Goal: Find specific page/section: Find specific page/section

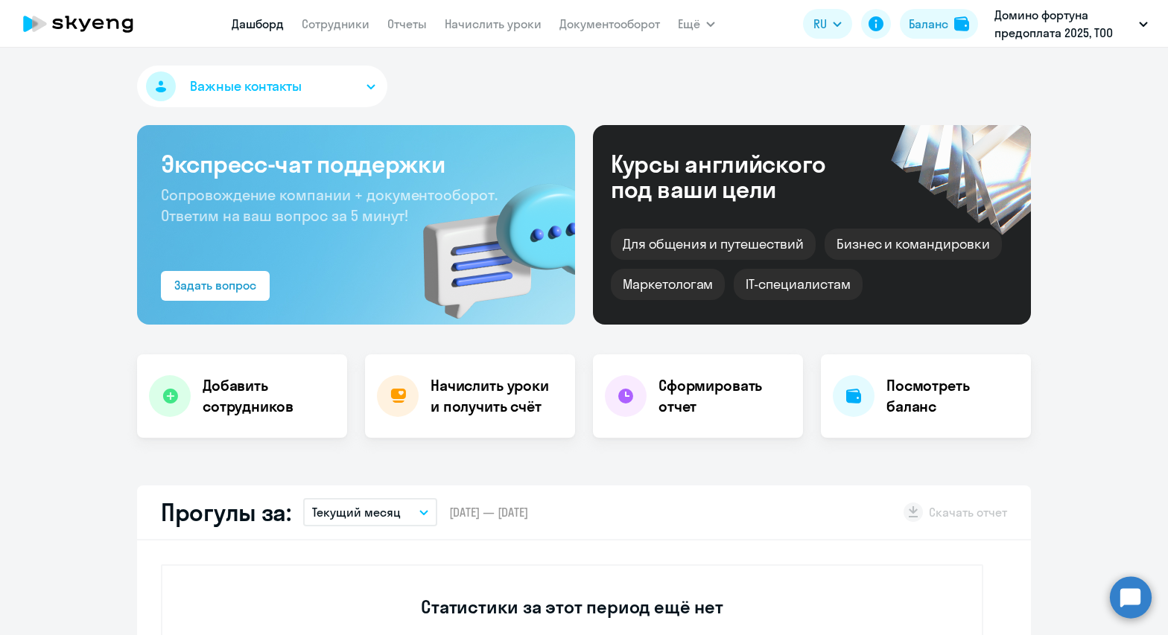
select select "30"
click at [338, 26] on link "Сотрудники" at bounding box center [336, 23] width 68 height 15
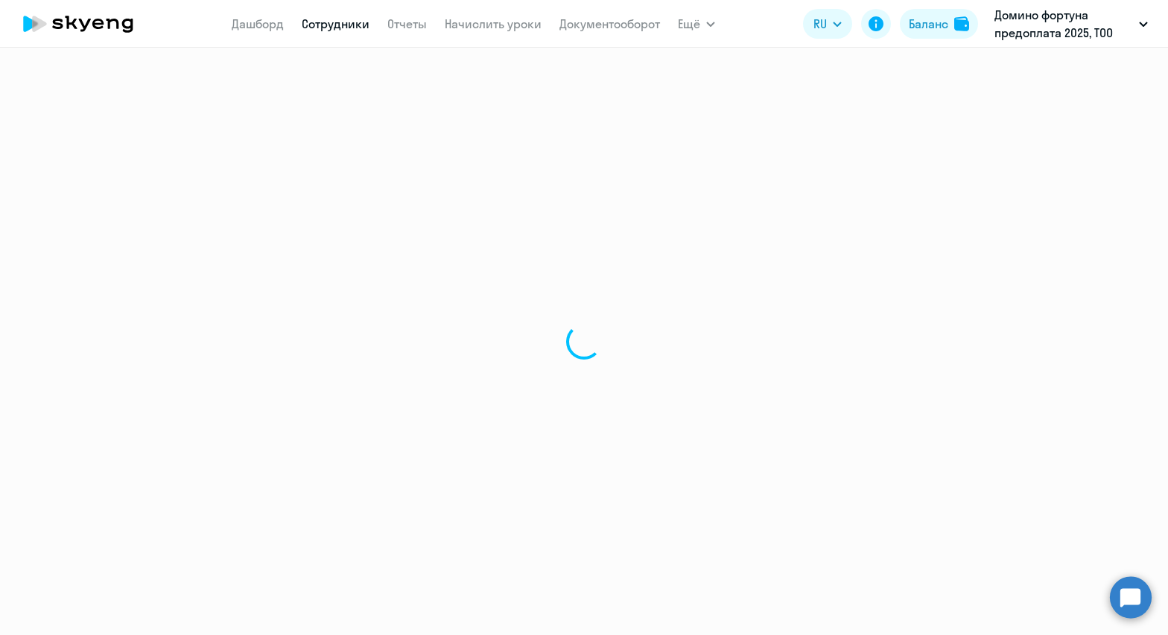
select select "30"
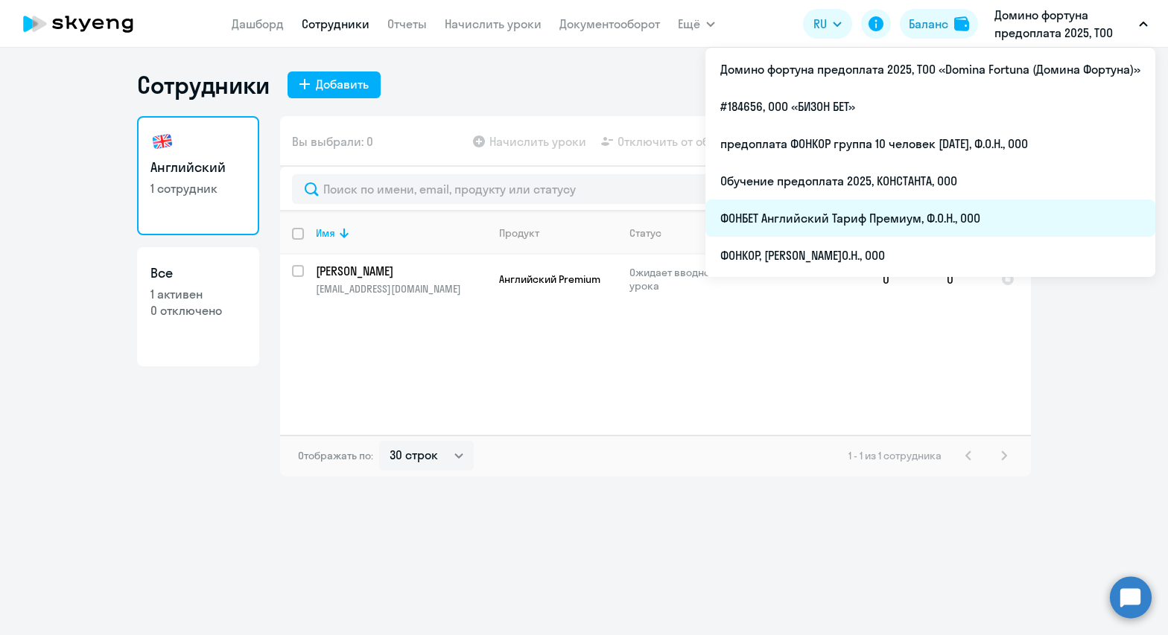
click at [843, 210] on li "ФОНБЕТ Английский Тариф Премиум, Ф.О.Н., ООО" at bounding box center [930, 218] width 450 height 37
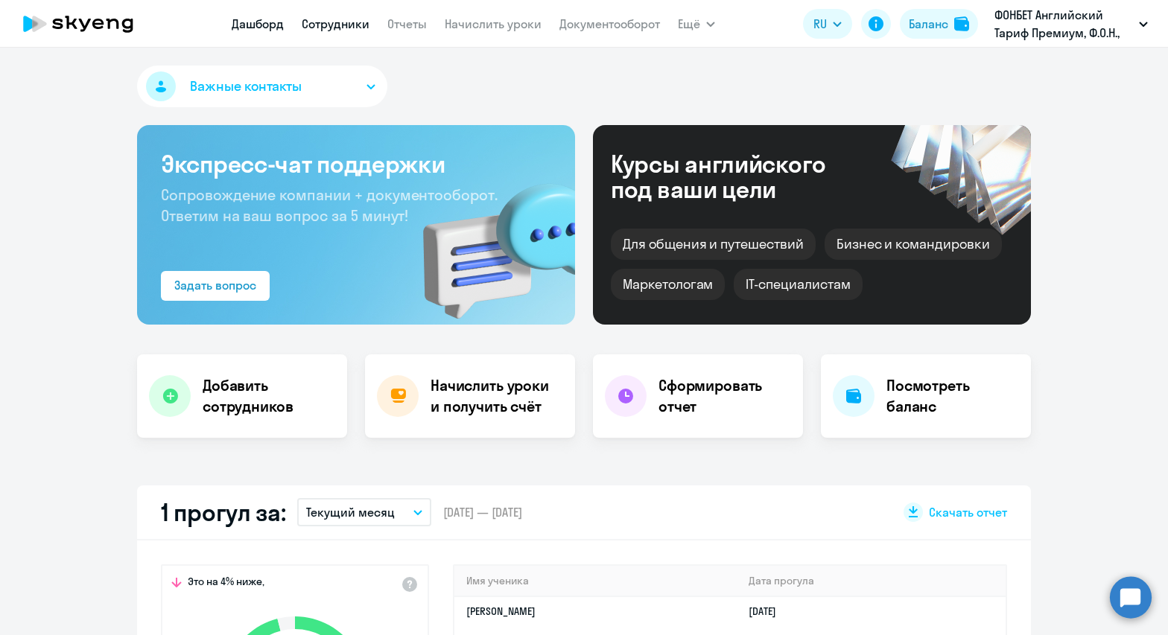
click at [326, 25] on link "Сотрудники" at bounding box center [336, 23] width 68 height 15
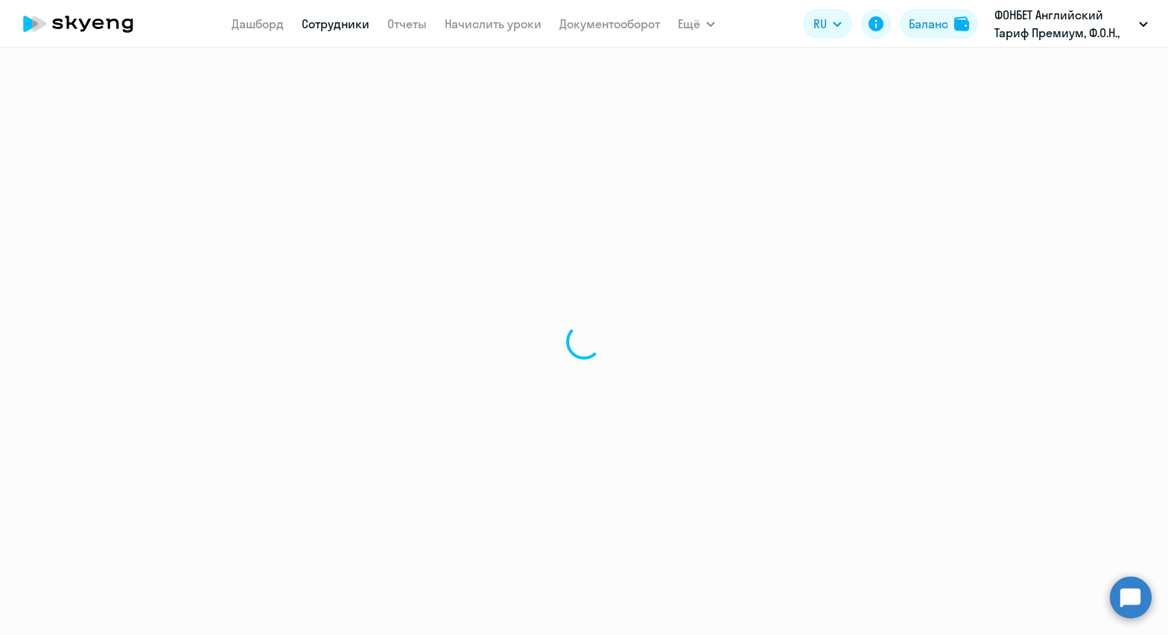
select select "30"
